Goal: Information Seeking & Learning: Learn about a topic

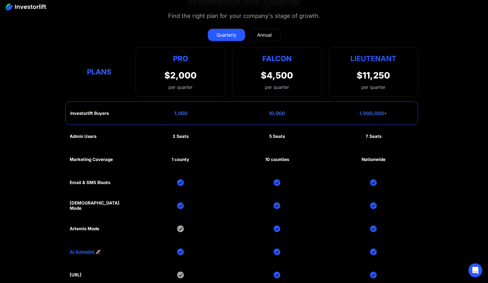
scroll to position [2805, 0]
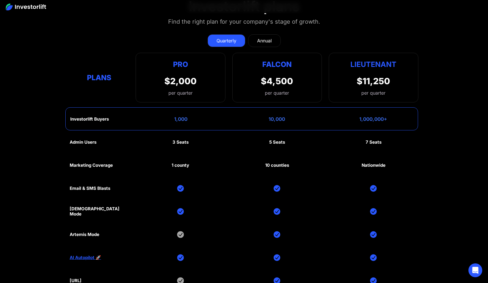
click at [268, 39] on div "Annual" at bounding box center [264, 40] width 15 height 7
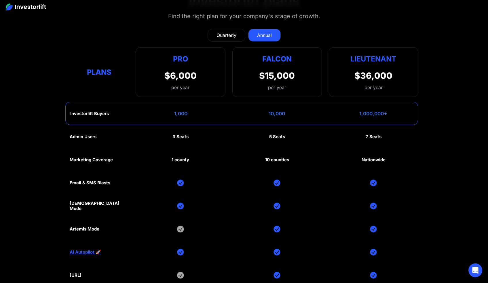
scroll to position [2809, 0]
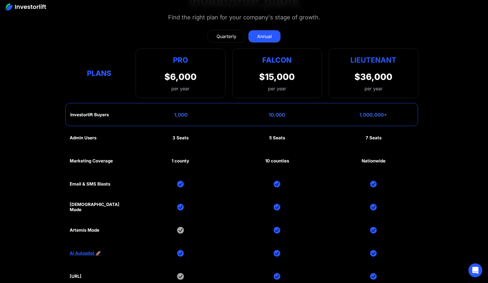
click at [220, 30] on link "Quarterly" at bounding box center [227, 36] width 38 height 13
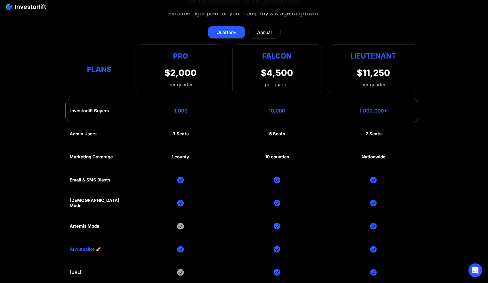
scroll to position [2811, 0]
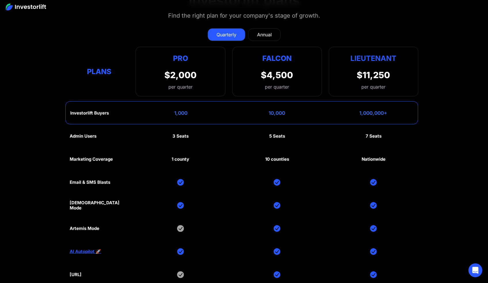
click at [411, 173] on div "Admin Users 3 Seats 5 Seats 7 Seats Marketing Coverage 1 county 10 counties Nat…" at bounding box center [244, 216] width 349 height 184
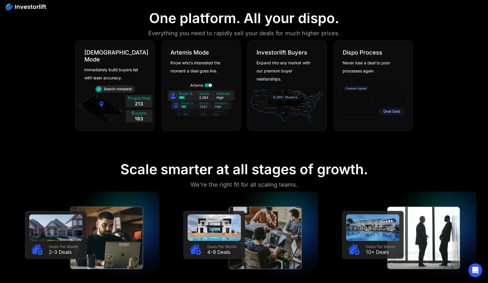
scroll to position [0, 0]
